Goal: Task Accomplishment & Management: Complete application form

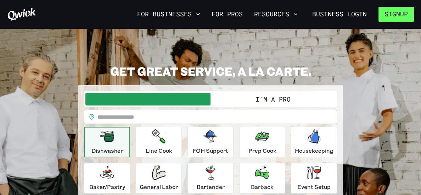
click at [388, 19] on button "Signup" at bounding box center [396, 14] width 35 height 15
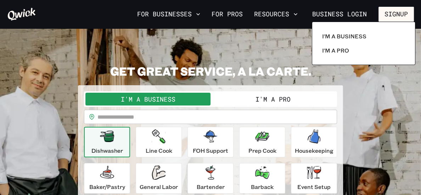
click at [373, 146] on div at bounding box center [210, 97] width 421 height 195
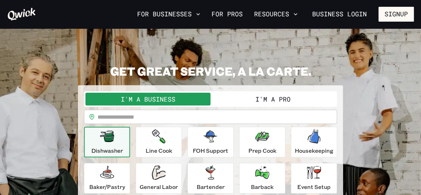
click at [295, 99] on button "I'm a Pro" at bounding box center [273, 99] width 125 height 13
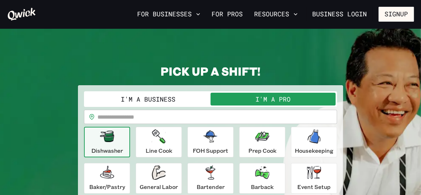
click at [216, 119] on input "text" at bounding box center [218, 117] width 240 height 14
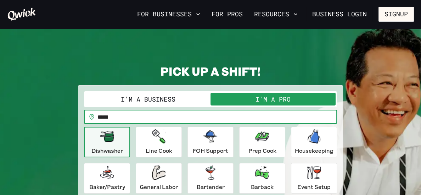
type input "*****"
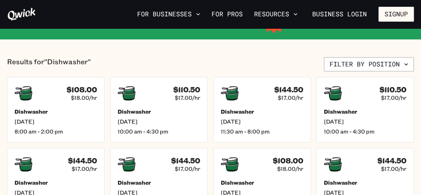
scroll to position [123, 0]
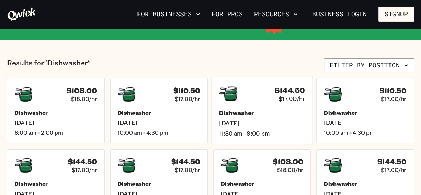
click at [233, 118] on div "Dishwasher [DATE] 11:30 am - 8:00 pm" at bounding box center [262, 123] width 86 height 28
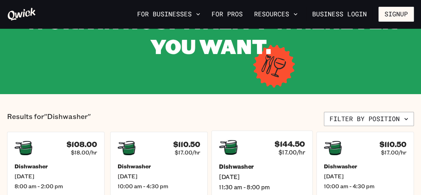
scroll to position [72, 0]
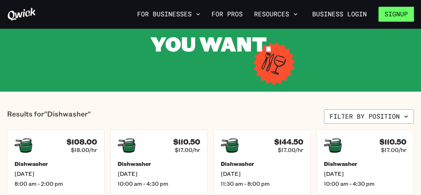
click at [397, 21] on button "Signup" at bounding box center [396, 14] width 35 height 15
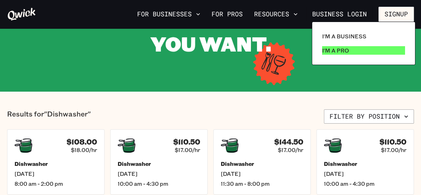
click at [337, 45] on link "I'm a Pro" at bounding box center [363, 50] width 89 height 14
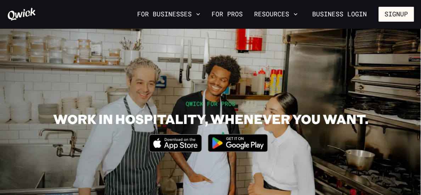
click at [226, 146] on img at bounding box center [238, 142] width 69 height 27
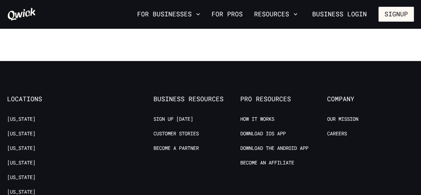
scroll to position [1276, 0]
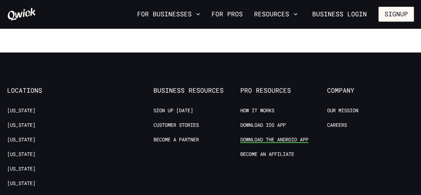
click at [276, 136] on link "Download the Android App" at bounding box center [274, 139] width 68 height 7
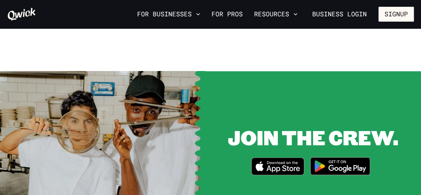
scroll to position [842, 0]
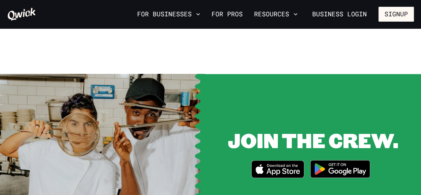
click at [321, 167] on img at bounding box center [340, 168] width 69 height 27
click at [219, 13] on link "For Pros" at bounding box center [227, 14] width 37 height 12
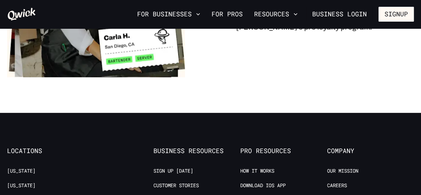
scroll to position [1218, 0]
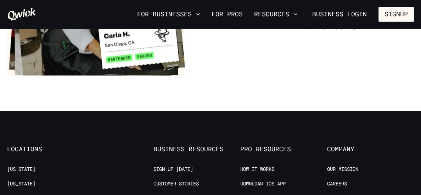
click at [16, 13] on icon at bounding box center [21, 14] width 29 height 14
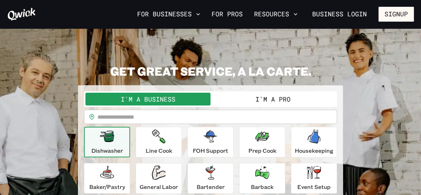
click at [284, 101] on button "I'm a Pro" at bounding box center [273, 99] width 125 height 13
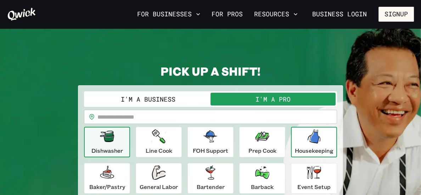
click at [327, 142] on div "Housekeeping" at bounding box center [314, 142] width 39 height 26
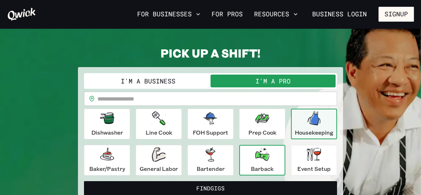
scroll to position [17, 0]
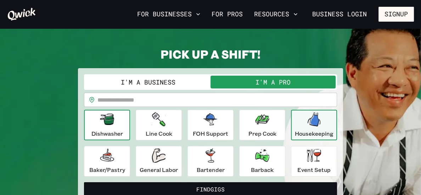
click at [113, 128] on div "Dishwasher" at bounding box center [107, 125] width 32 height 26
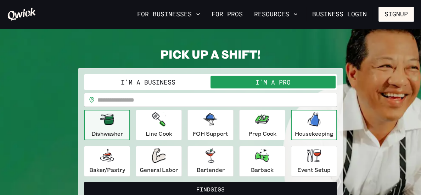
click at [318, 123] on icon "button" at bounding box center [314, 119] width 13 height 14
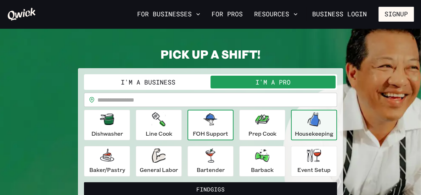
click at [220, 137] on p "FOH Support" at bounding box center [210, 133] width 35 height 9
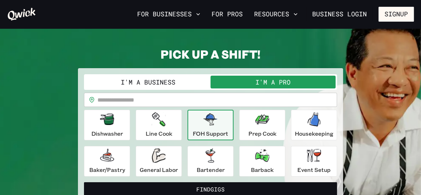
click at [226, 99] on input "text" at bounding box center [218, 100] width 240 height 14
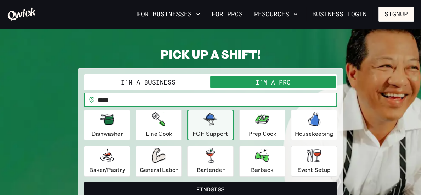
type input "*****"
click at [84, 182] on button "Find Gigs" at bounding box center [210, 189] width 253 height 14
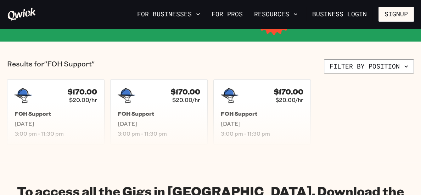
scroll to position [121, 0]
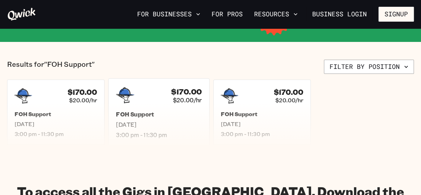
click at [141, 126] on span "[DATE]" at bounding box center [159, 124] width 86 height 7
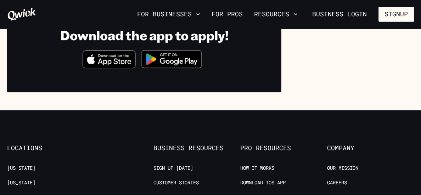
scroll to position [241, 0]
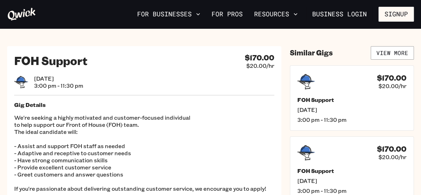
scroll to position [121, 0]
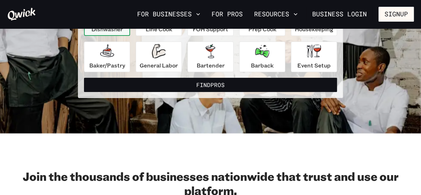
scroll to position [17, 0]
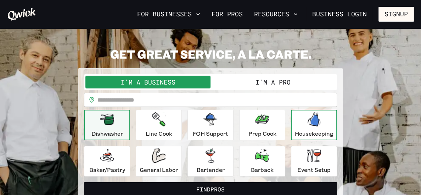
click at [309, 135] on p "Housekeeping" at bounding box center [314, 133] width 39 height 9
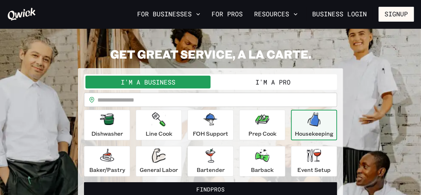
click at [244, 83] on button "I'm a Pro" at bounding box center [273, 82] width 125 height 13
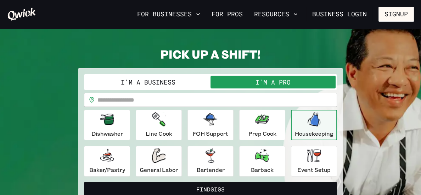
click at [234, 103] on input "text" at bounding box center [218, 100] width 240 height 14
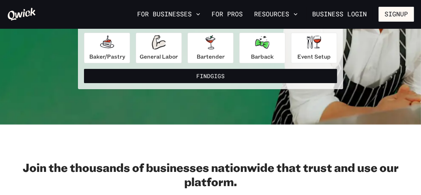
scroll to position [138, 0]
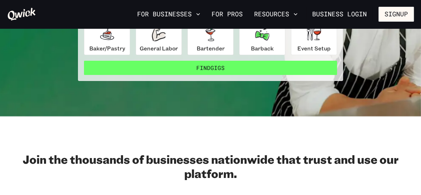
type input "*****"
click at [252, 71] on button "Find Gigs" at bounding box center [210, 68] width 253 height 14
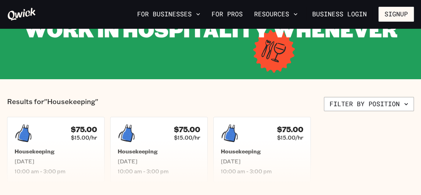
scroll to position [150, 0]
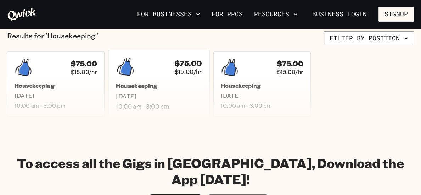
click at [162, 97] on span "[DATE]" at bounding box center [159, 95] width 86 height 7
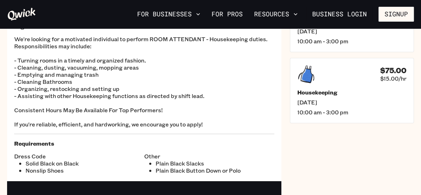
scroll to position [15, 0]
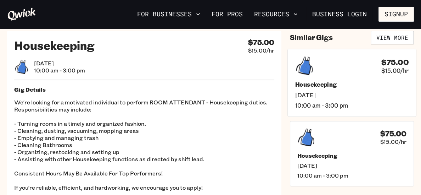
click at [313, 109] on div "$75.00 $15.00/hr Housekeeping [DATE] 10:00 am - 3:00 pm" at bounding box center [352, 83] width 129 height 68
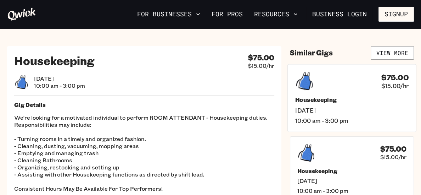
click at [294, 113] on div "$75.00 $15.00/hr Housekeeping [DATE] 10:00 am - 3:00 pm" at bounding box center [352, 98] width 129 height 68
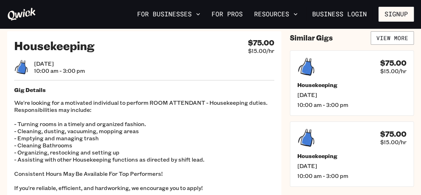
click at [18, 15] on icon at bounding box center [21, 14] width 29 height 14
